Goal: Information Seeking & Learning: Learn about a topic

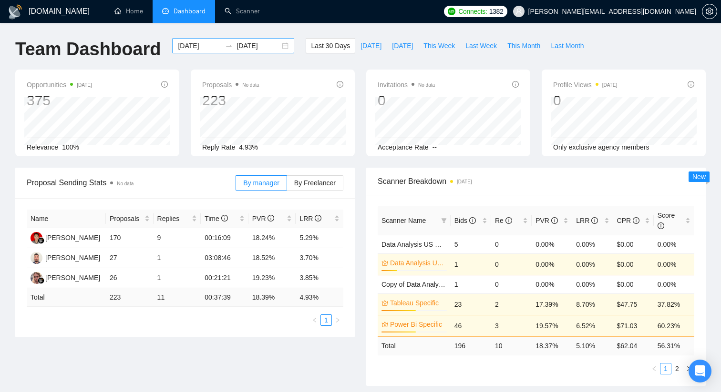
click at [260, 47] on input "[DATE]" at bounding box center [257, 46] width 43 height 10
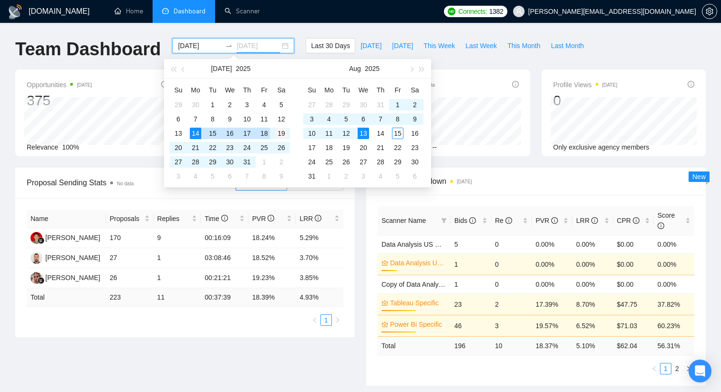
type input "[DATE]"
click at [278, 132] on div "19" at bounding box center [280, 133] width 11 height 11
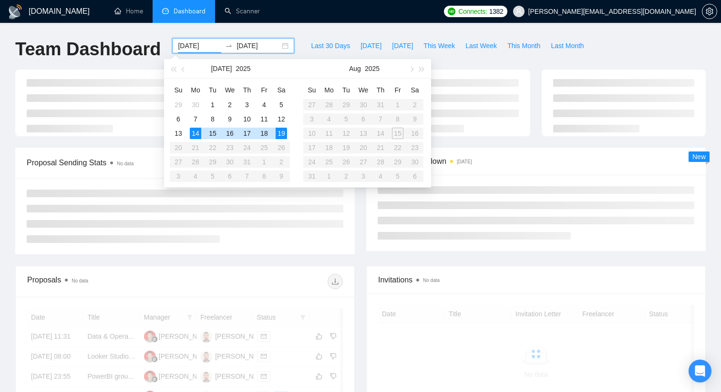
type input "[DATE]"
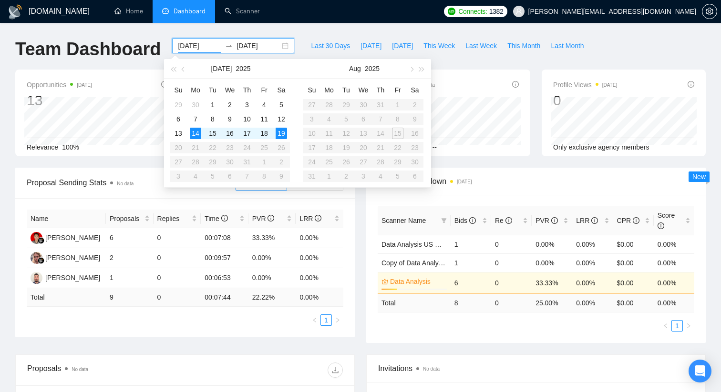
click at [190, 6] on li "Dashboard" at bounding box center [183, 11] width 62 height 23
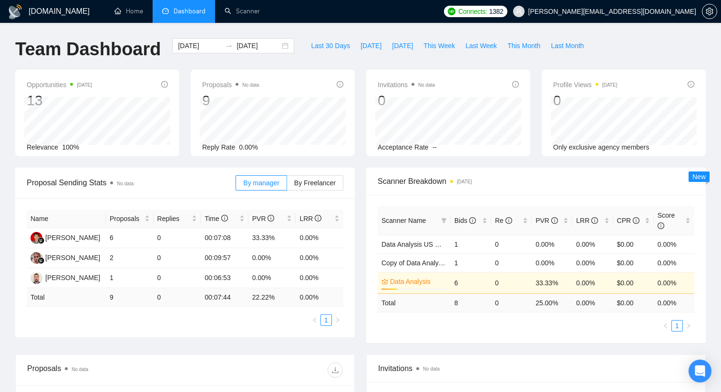
click at [190, 6] on li "Dashboard" at bounding box center [183, 11] width 62 height 23
click at [193, 17] on li "Dashboard" at bounding box center [183, 11] width 62 height 23
click at [236, 15] on link "Scanner" at bounding box center [241, 11] width 35 height 8
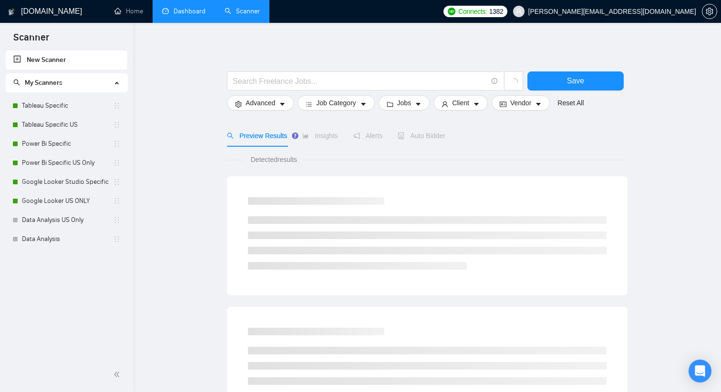
click at [189, 11] on link "Dashboard" at bounding box center [183, 11] width 43 height 8
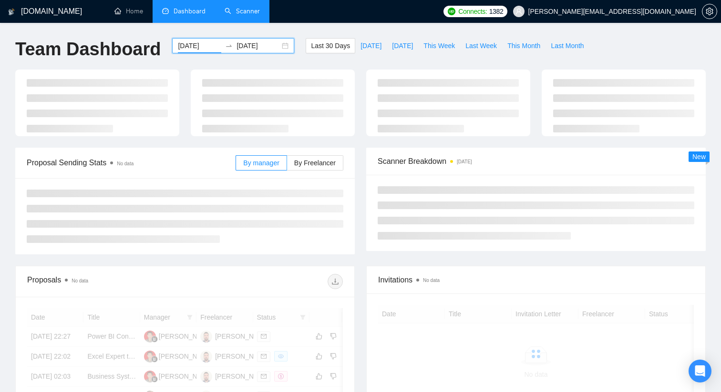
click at [197, 45] on input "[DATE]" at bounding box center [199, 46] width 43 height 10
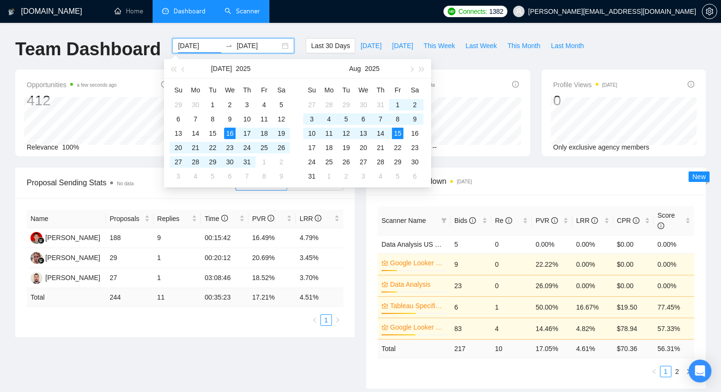
click at [114, 54] on h1 "Team Dashboard" at bounding box center [87, 49] width 145 height 22
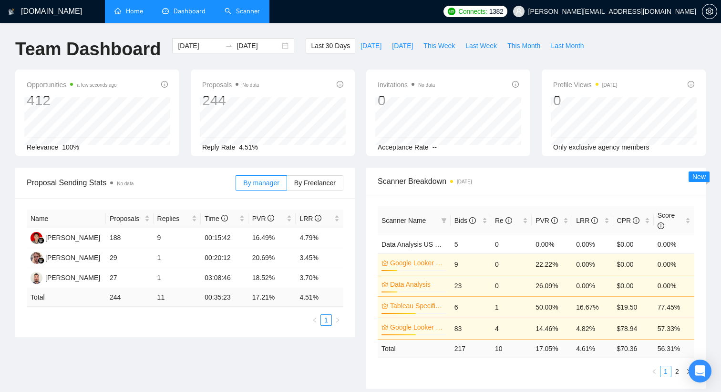
click at [141, 15] on link "Home" at bounding box center [128, 11] width 29 height 8
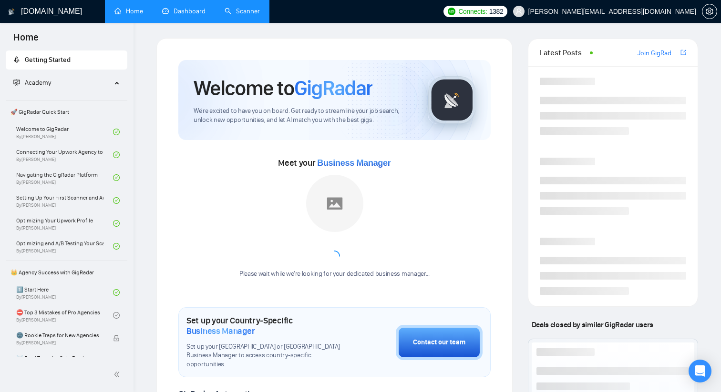
click at [248, 7] on link "Scanner" at bounding box center [241, 11] width 35 height 8
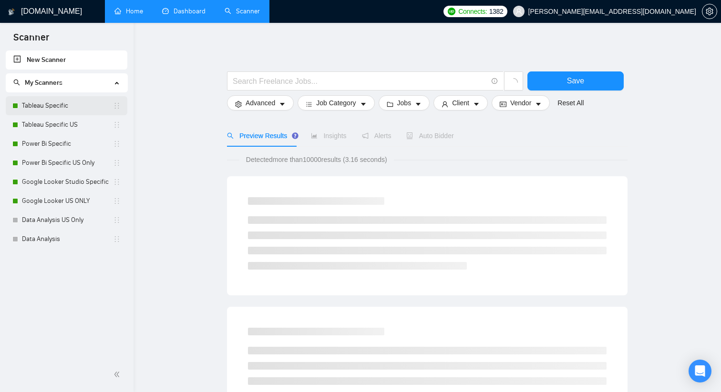
click at [66, 106] on link "Tableau Specific" at bounding box center [67, 105] width 91 height 19
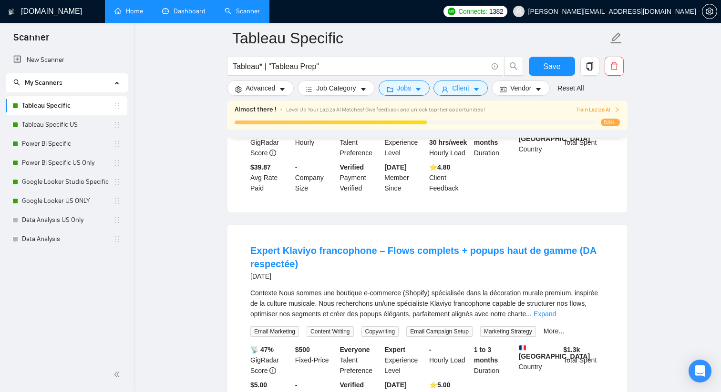
scroll to position [624, 0]
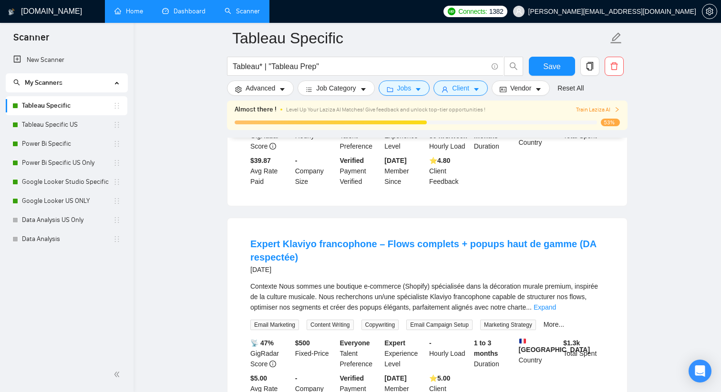
click at [143, 7] on link "Home" at bounding box center [128, 11] width 29 height 8
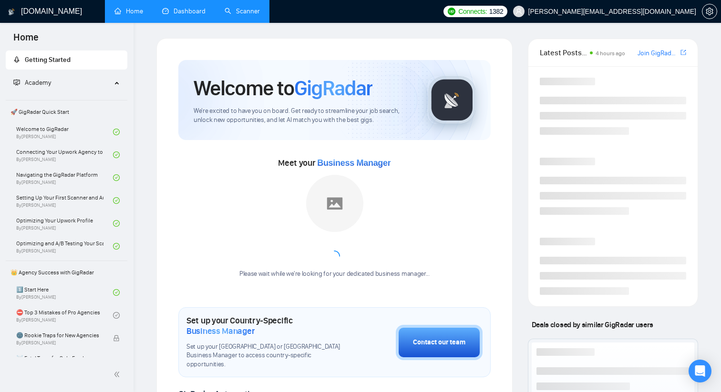
click at [174, 8] on link "Dashboard" at bounding box center [183, 11] width 43 height 8
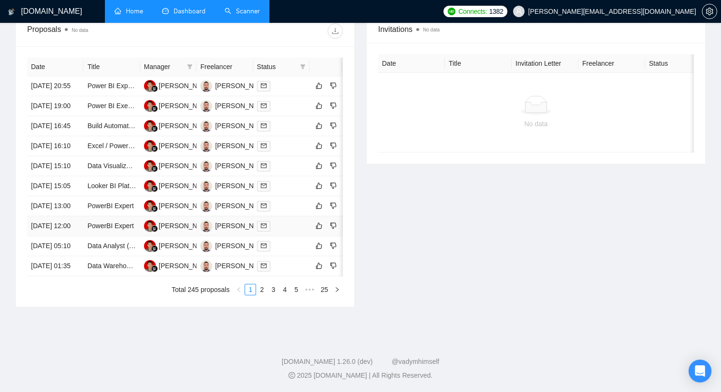
scroll to position [474, 0]
click at [261, 292] on link "2" at bounding box center [261, 290] width 10 height 10
click at [274, 293] on link "3" at bounding box center [273, 290] width 10 height 10
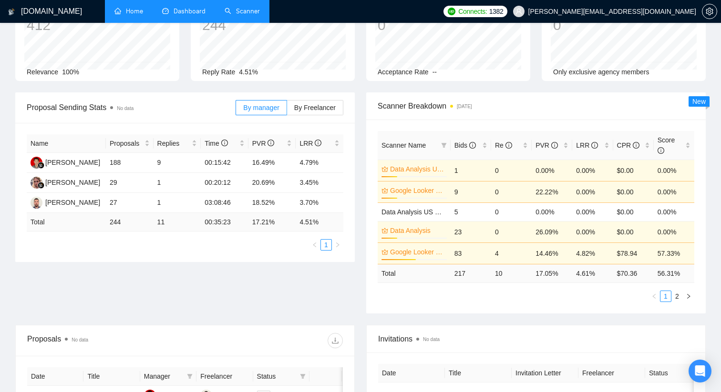
scroll to position [0, 0]
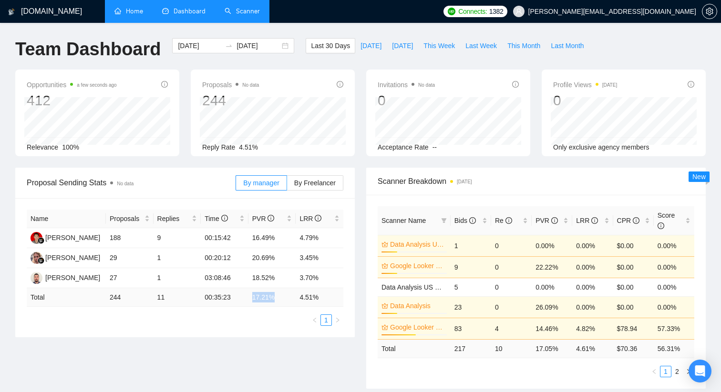
drag, startPoint x: 254, startPoint y: 298, endPoint x: 278, endPoint y: 299, distance: 24.8
click at [278, 299] on td "17.21 %" at bounding box center [272, 297] width 48 height 19
click at [277, 311] on div "Name Proposals Replies Time PVR LRR Rengga Saputra 188 9 00:15:42 16.49% 4.79% …" at bounding box center [185, 268] width 316 height 116
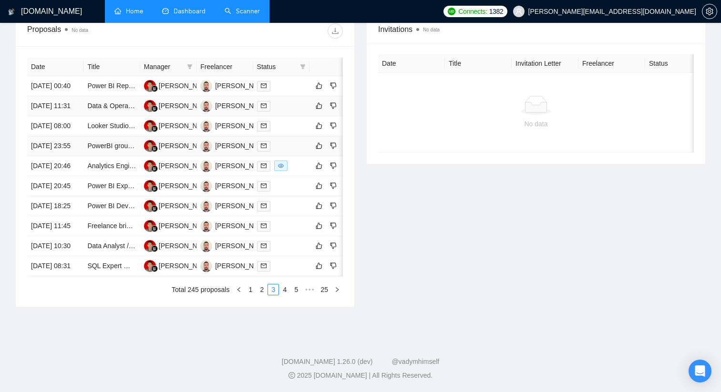
scroll to position [476, 0]
click at [250, 285] on link "1" at bounding box center [250, 290] width 10 height 10
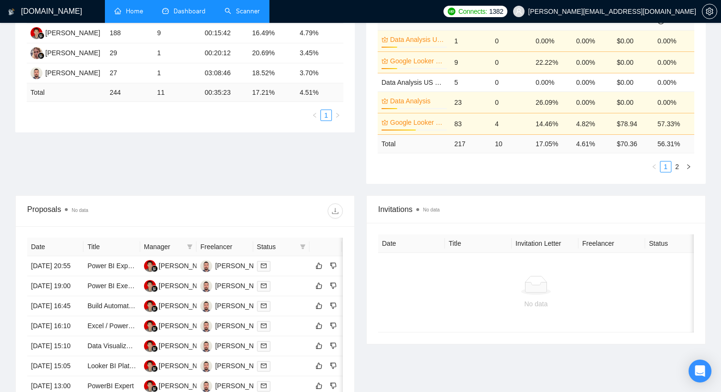
scroll to position [238, 0]
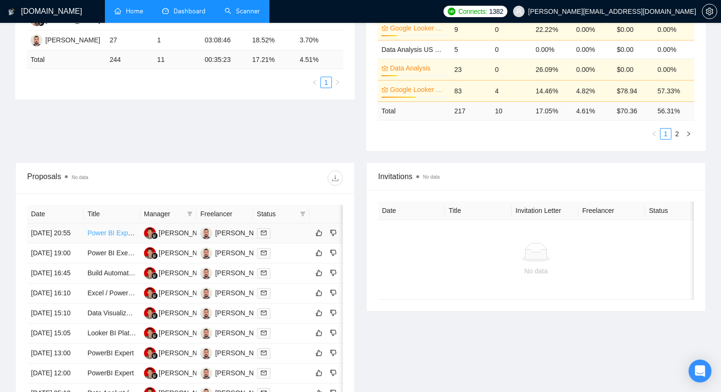
click at [114, 234] on link "Power BI Expert for ERP Data Extraction and Dashboard Development" at bounding box center [191, 233] width 209 height 8
